Goal: Transaction & Acquisition: Download file/media

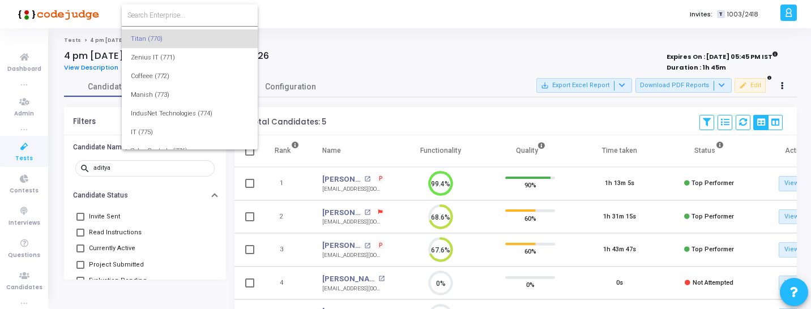
click at [187, 17] on input at bounding box center [189, 15] width 125 height 10
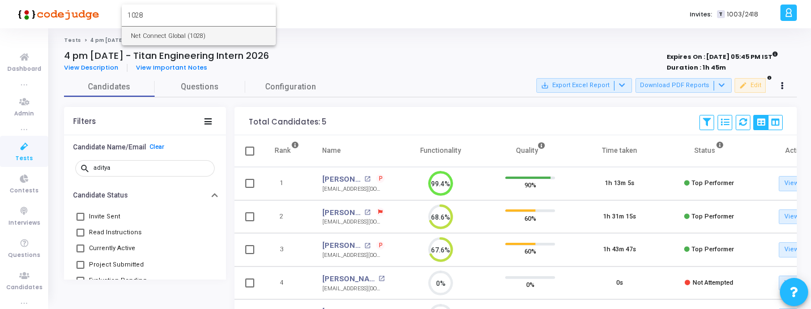
type input "1028"
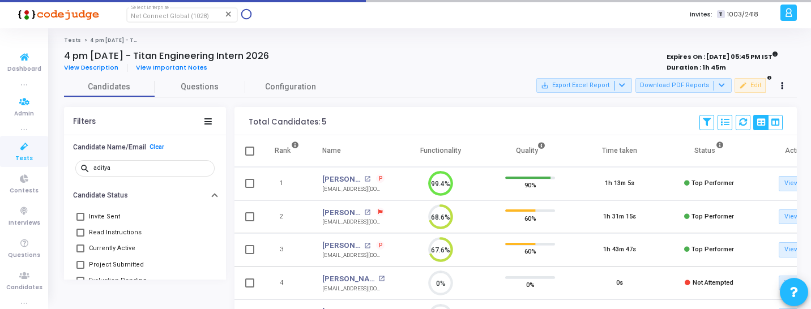
click at [17, 145] on icon at bounding box center [24, 147] width 24 height 14
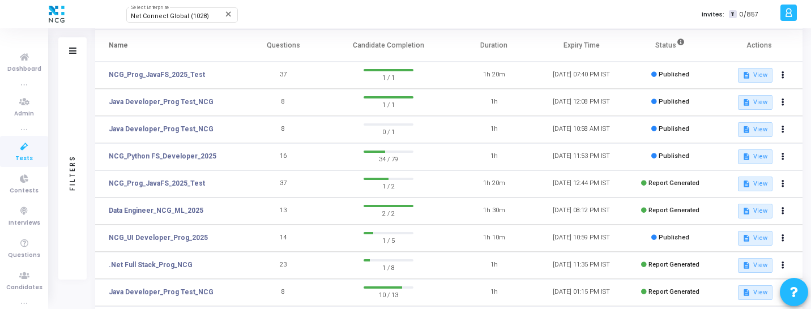
scroll to position [64, 0]
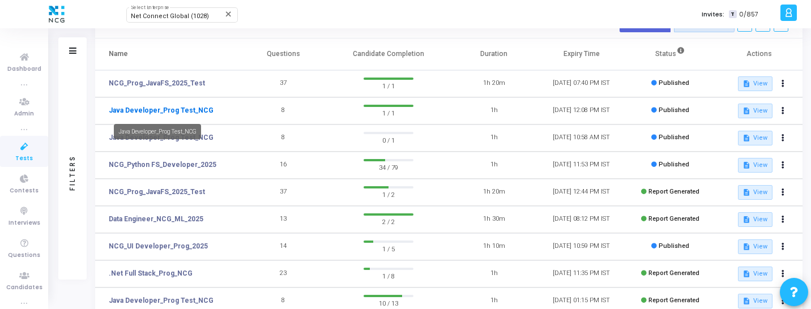
click at [194, 108] on link "Java Developer_Prog Test_NCG" at bounding box center [161, 110] width 105 height 10
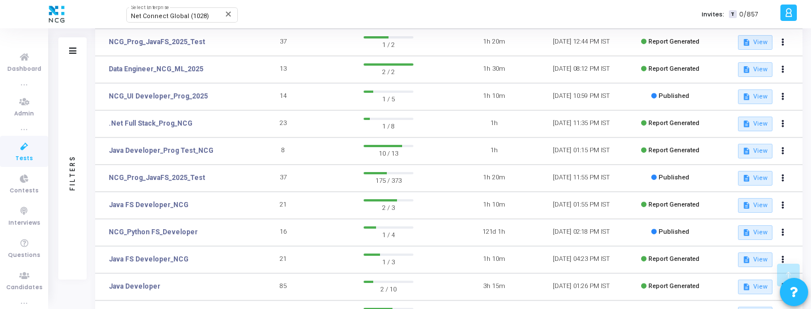
scroll to position [215, 0]
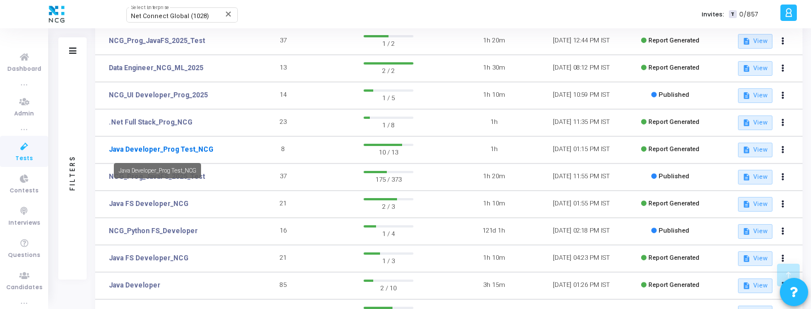
click at [181, 153] on link "Java Developer_Prog Test_NCG" at bounding box center [161, 149] width 105 height 10
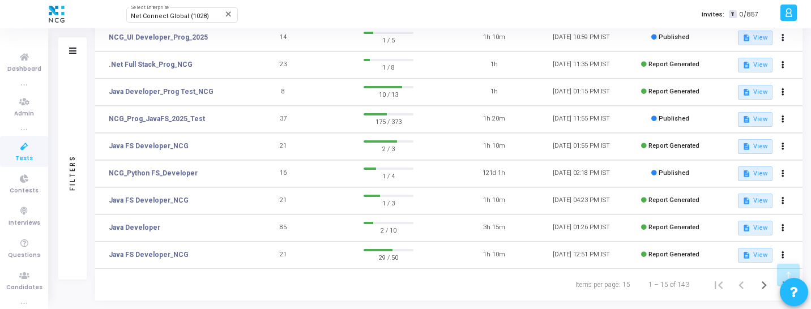
scroll to position [293, 0]
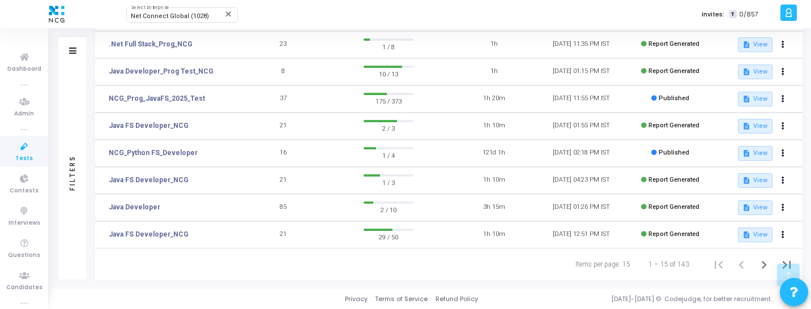
click at [223, 184] on td "Java FS Developer_NCG" at bounding box center [167, 180] width 144 height 27
click at [762, 262] on icon "Next page" at bounding box center [764, 265] width 5 height 8
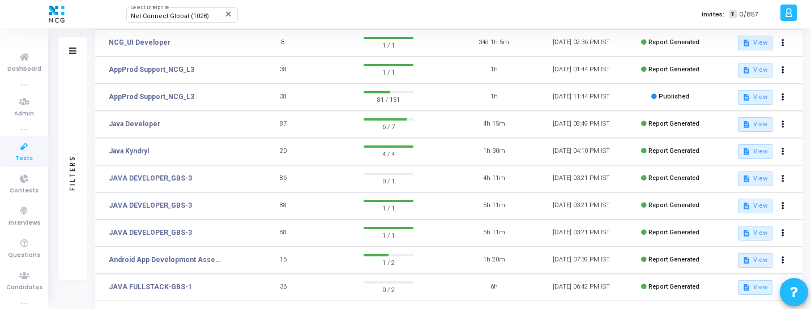
scroll to position [293, 0]
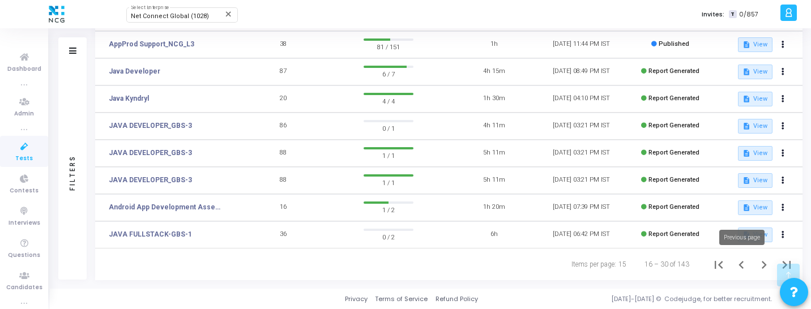
click at [737, 262] on icon "Previous page" at bounding box center [741, 265] width 16 height 16
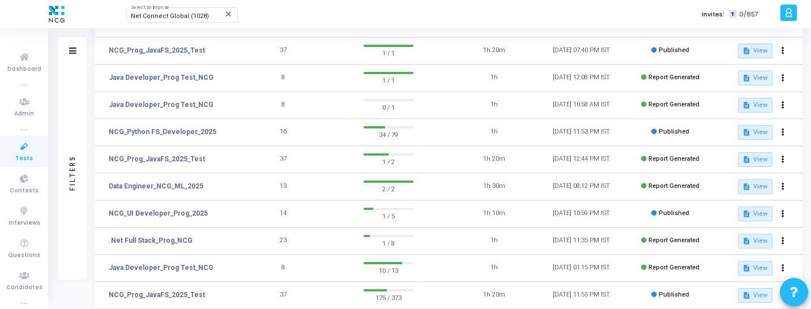
scroll to position [207, 0]
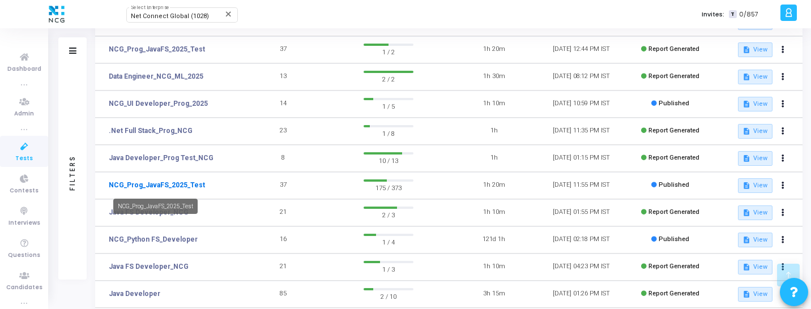
click at [171, 185] on link "NCG_Prog_JavaFS_2025_Test" at bounding box center [157, 185] width 96 height 10
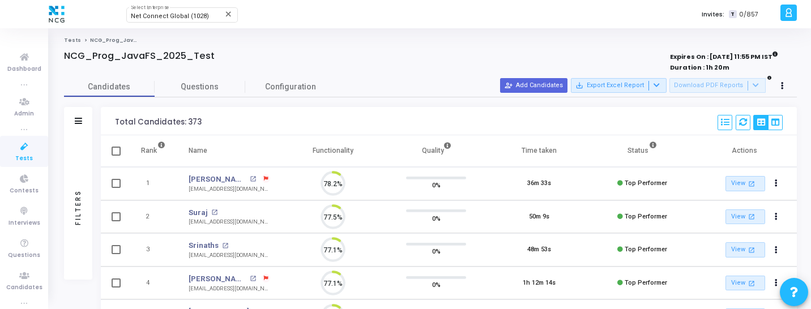
scroll to position [24, 29]
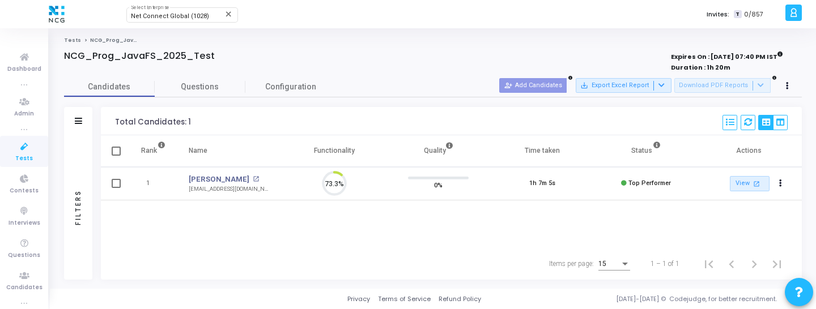
scroll to position [24, 29]
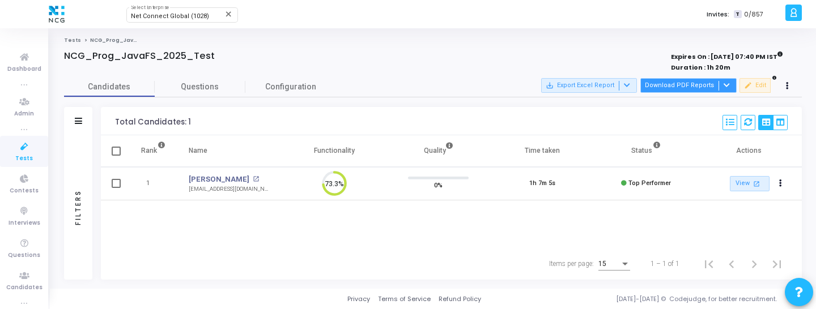
click at [666, 91] on button "Download PDF Reports" at bounding box center [688, 85] width 96 height 15
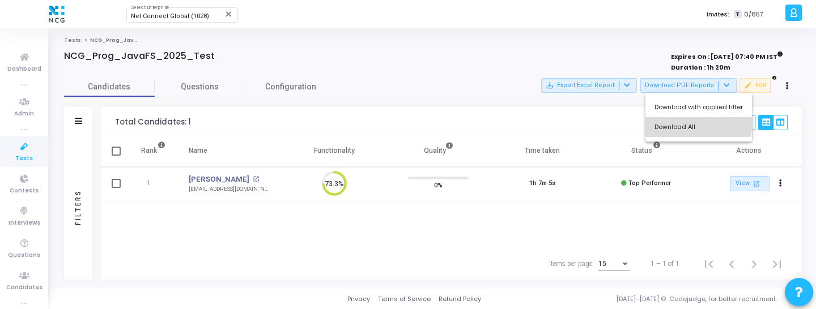
click at [680, 117] on button "Download All" at bounding box center [698, 127] width 106 height 20
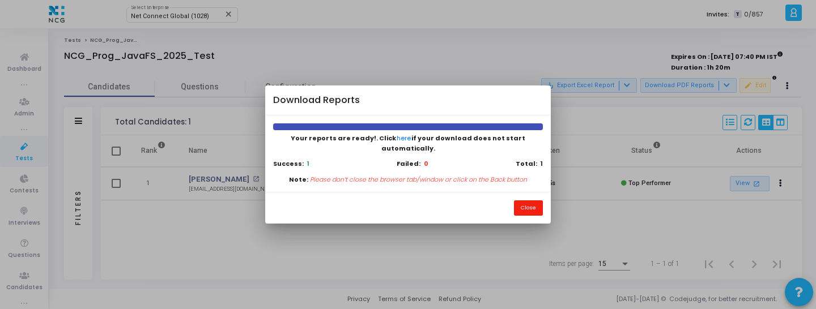
click at [535, 200] on button "Close" at bounding box center [528, 207] width 29 height 15
